Goal: Book appointment/travel/reservation

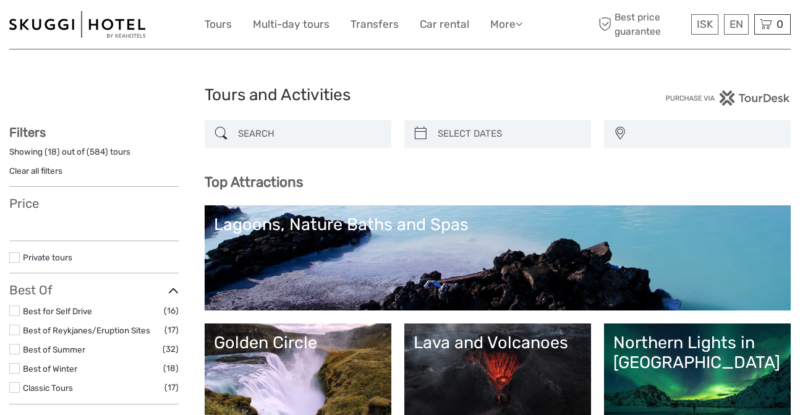
select select
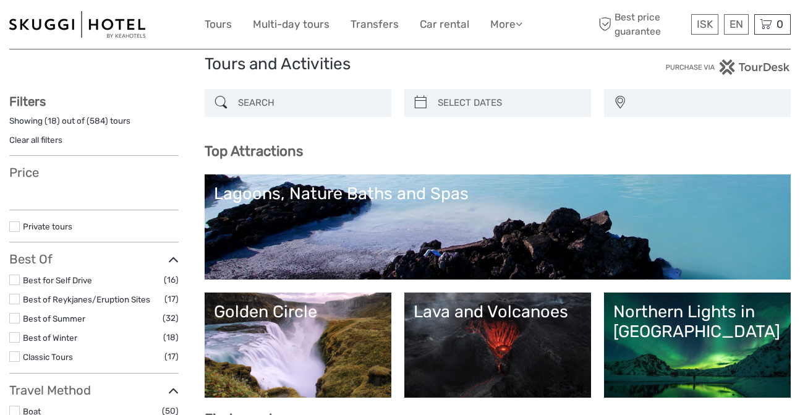
select select
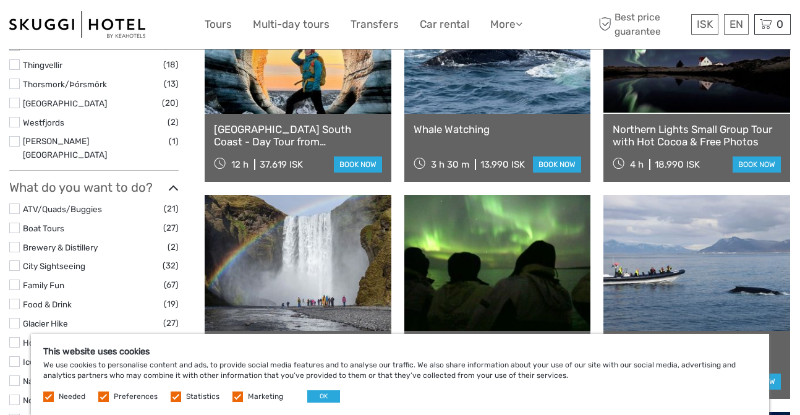
scroll to position [1009, 0]
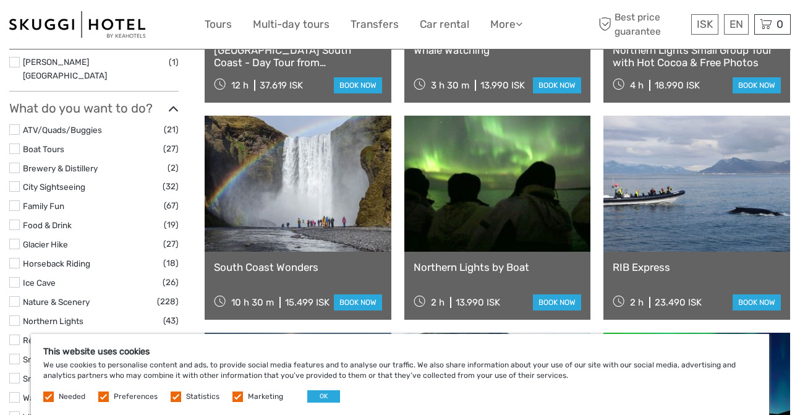
click at [653, 216] on link at bounding box center [697, 184] width 187 height 136
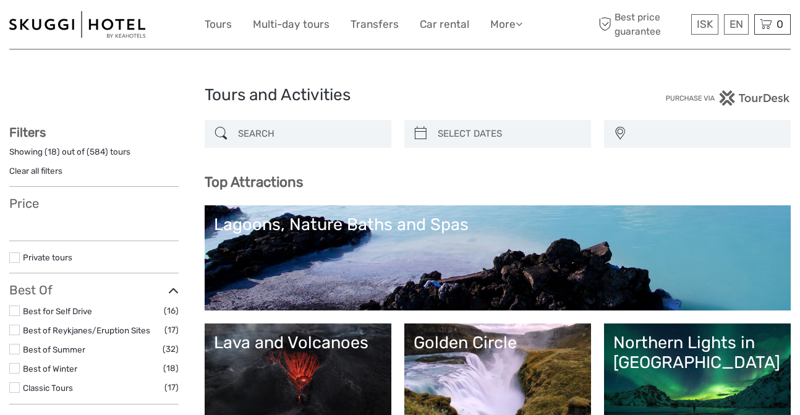
select select
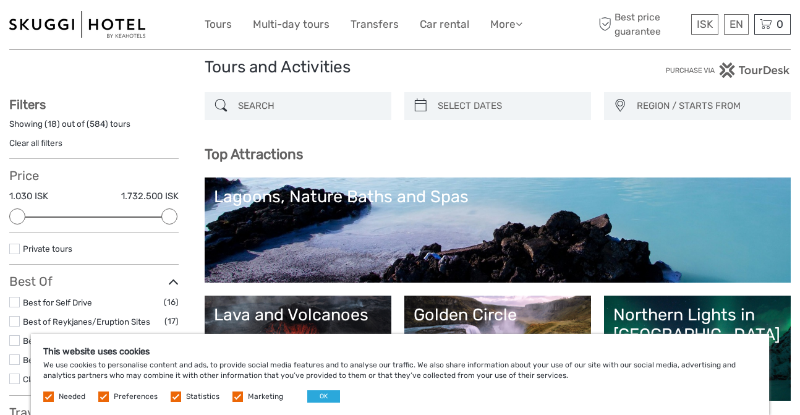
scroll to position [2, 0]
